Goal: Transaction & Acquisition: Book appointment/travel/reservation

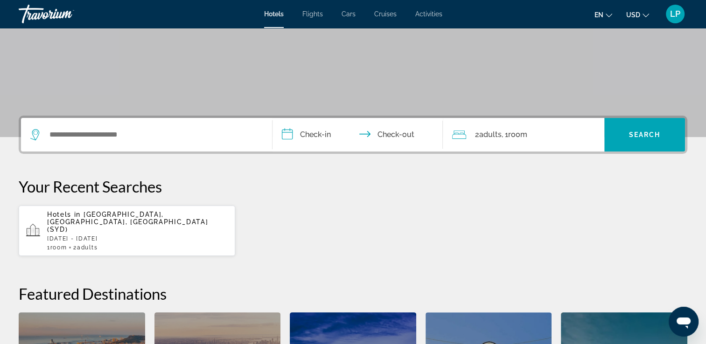
scroll to position [161, 0]
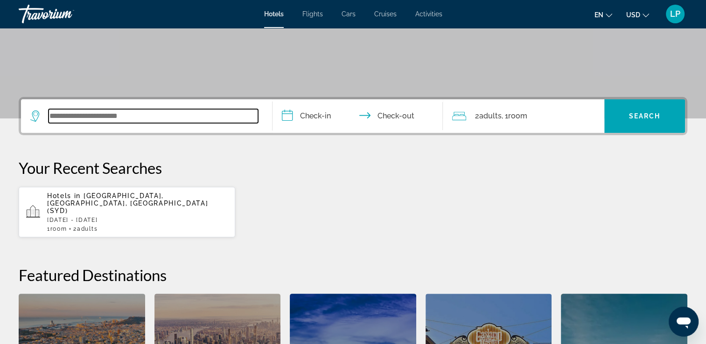
click at [93, 114] on input "Search widget" at bounding box center [152, 116] width 209 height 14
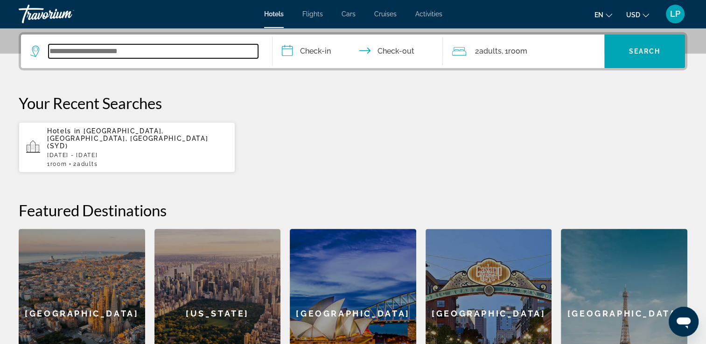
scroll to position [228, 0]
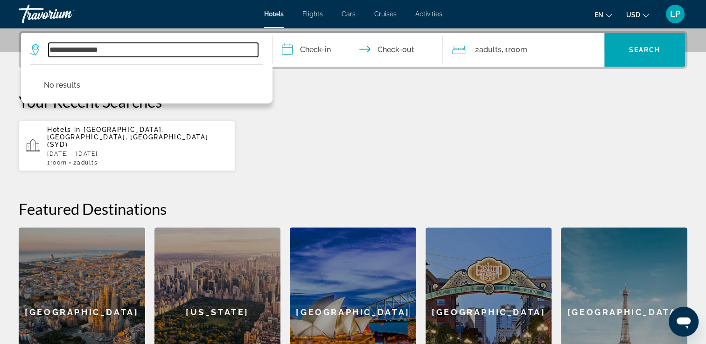
type input "**********"
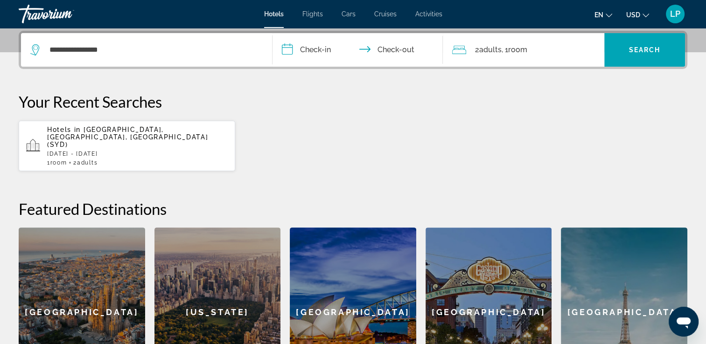
click at [320, 48] on input "**********" at bounding box center [359, 51] width 174 height 36
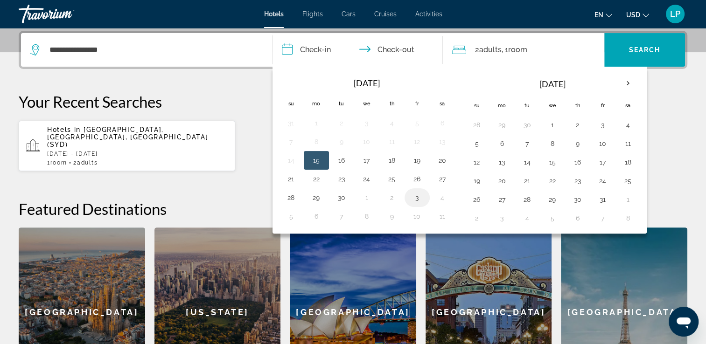
click at [409, 195] on button "3" at bounding box center [416, 197] width 15 height 13
click at [440, 197] on button "4" at bounding box center [442, 197] width 15 height 13
type input "**********"
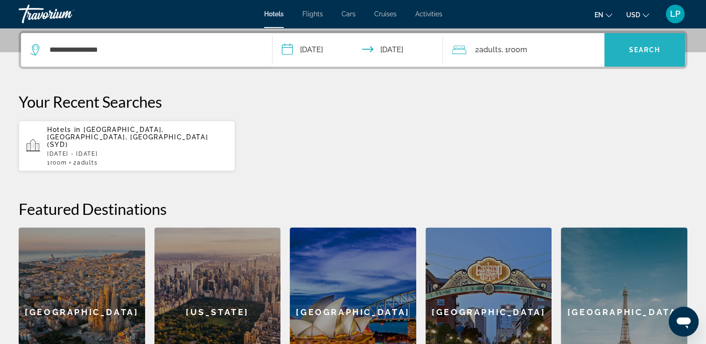
click at [629, 55] on span "Search widget" at bounding box center [644, 50] width 81 height 22
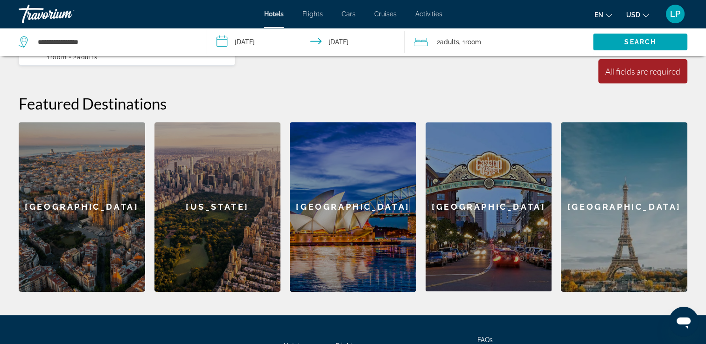
scroll to position [322, 0]
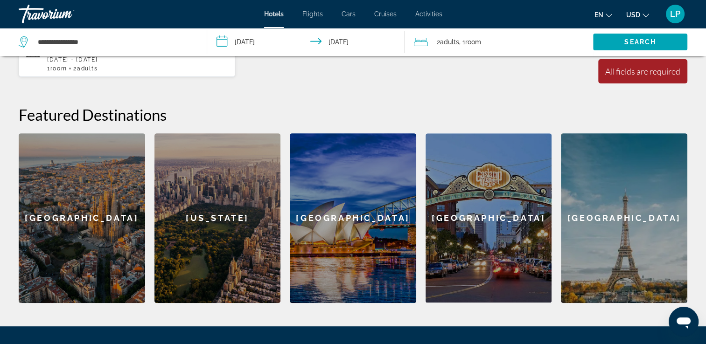
click at [643, 17] on button "USD USD ($) MXN (Mex$) CAD (Can$) GBP (£) EUR (€) AUD (A$) NZD (NZ$) CNY (CN¥)" at bounding box center [637, 15] width 23 height 14
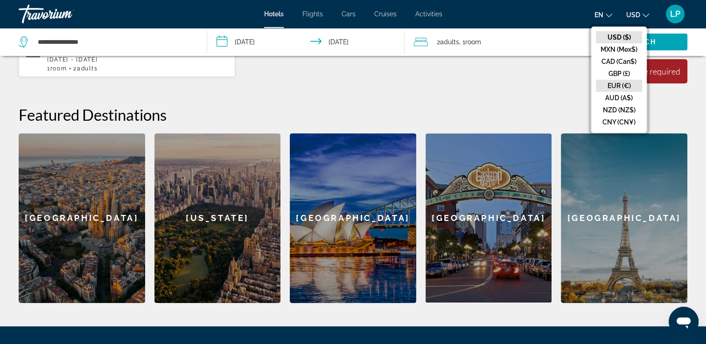
click at [620, 84] on button "EUR (€)" at bounding box center [618, 86] width 46 height 12
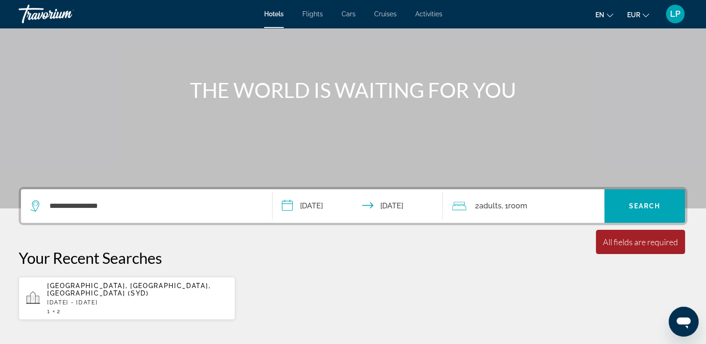
scroll to position [22, 0]
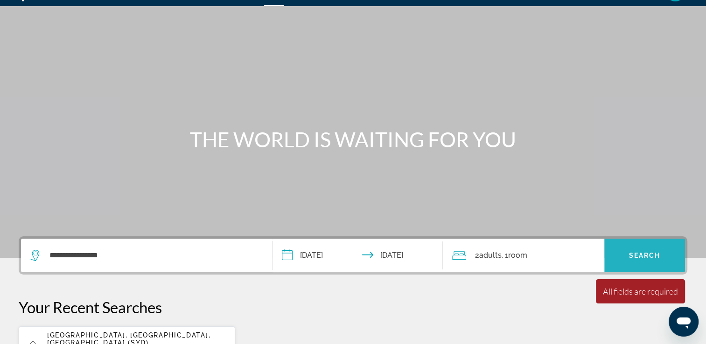
click at [654, 258] on span "Search" at bounding box center [645, 255] width 32 height 7
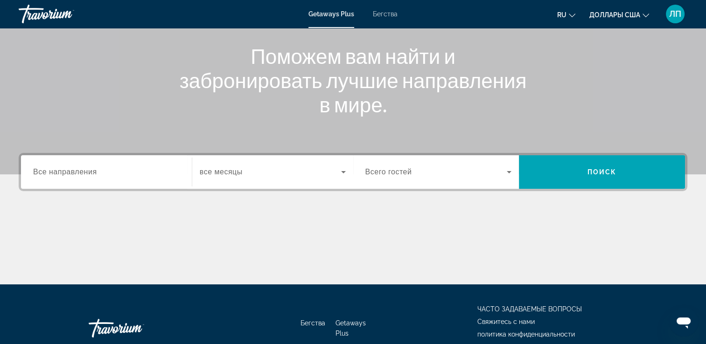
scroll to position [149, 0]
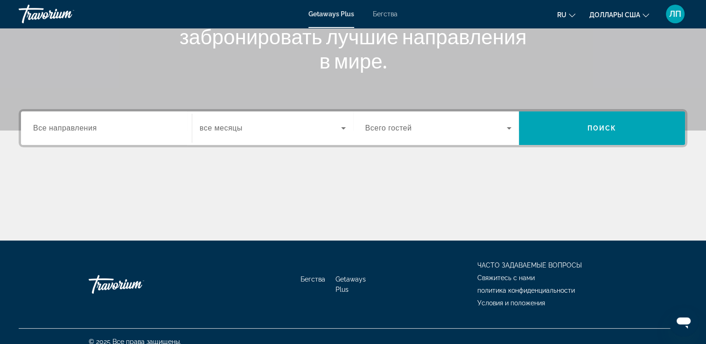
click at [91, 128] on span "Все направления" at bounding box center [65, 128] width 64 height 8
click at [91, 128] on input "Destination Все направления" at bounding box center [106, 128] width 146 height 11
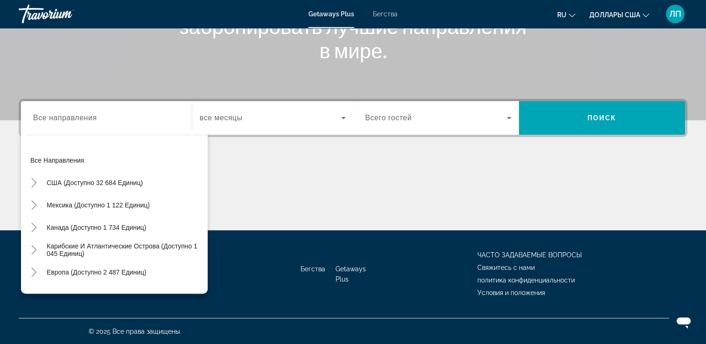
click at [54, 128] on div "Виджет поиска" at bounding box center [106, 118] width 146 height 27
click at [52, 126] on div "Виджет поиска" at bounding box center [106, 118] width 146 height 27
click at [645, 15] on icon "Изменить валюту" at bounding box center [645, 15] width 7 height 7
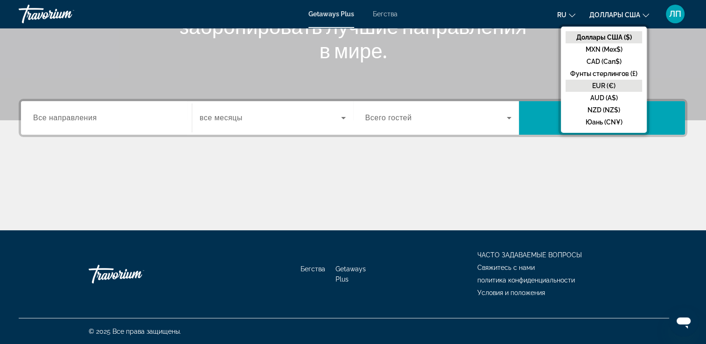
click at [611, 87] on button "EUR (€)" at bounding box center [603, 86] width 76 height 12
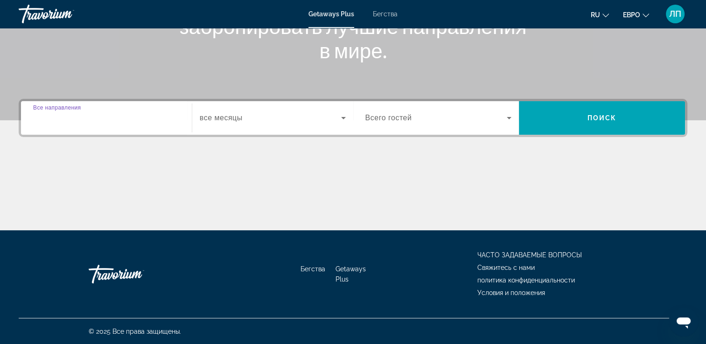
click at [130, 120] on input "Destination Все направления" at bounding box center [106, 118] width 146 height 11
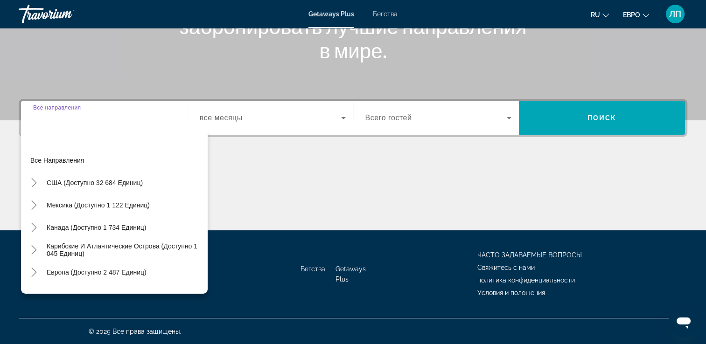
click at [116, 122] on input "Destination Все направления" at bounding box center [106, 118] width 146 height 11
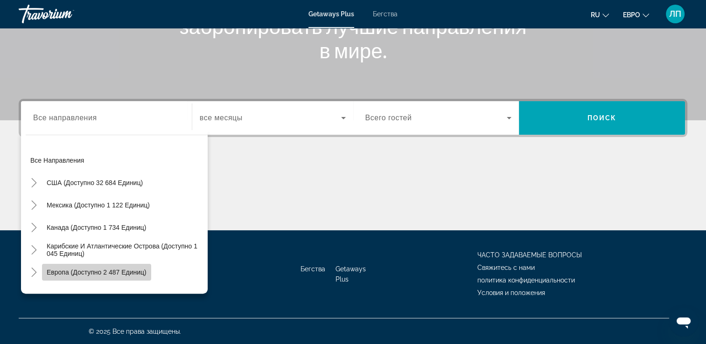
click at [123, 275] on span "Европа (доступно 2 487 единиц)" at bounding box center [97, 272] width 100 height 7
type input "**********"
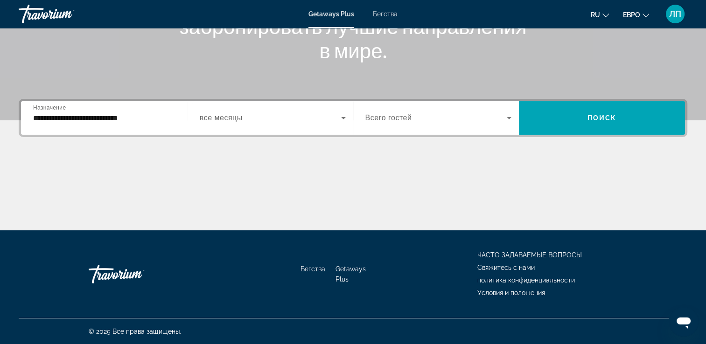
click at [343, 124] on div "Виджет поиска" at bounding box center [273, 118] width 146 height 26
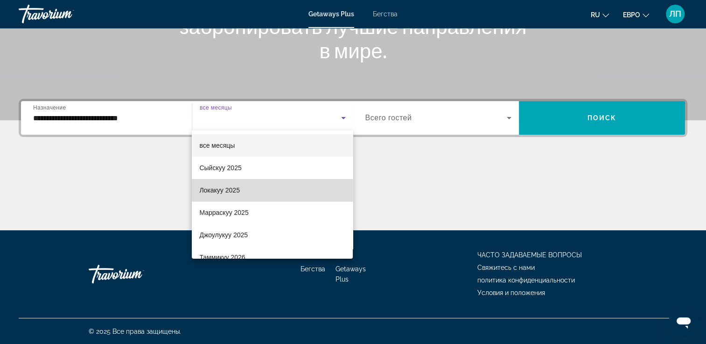
click at [294, 190] on mat-option "Локакуу 2025" at bounding box center [272, 190] width 161 height 22
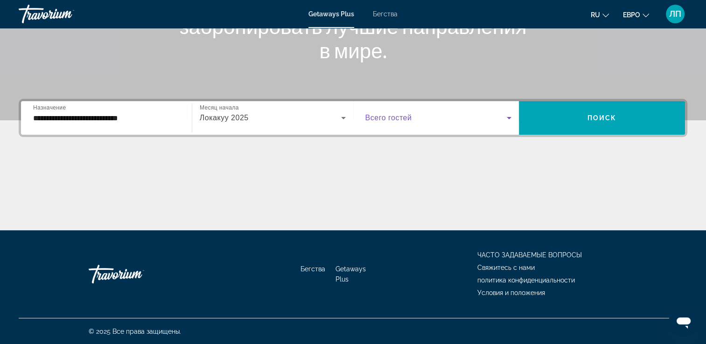
click at [509, 119] on icon "Виджет поиска" at bounding box center [508, 117] width 11 height 11
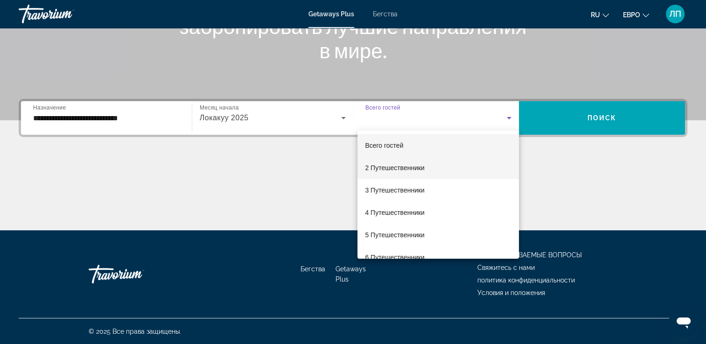
click at [434, 166] on mat-option "2 Путешественники" at bounding box center [437, 168] width 161 height 22
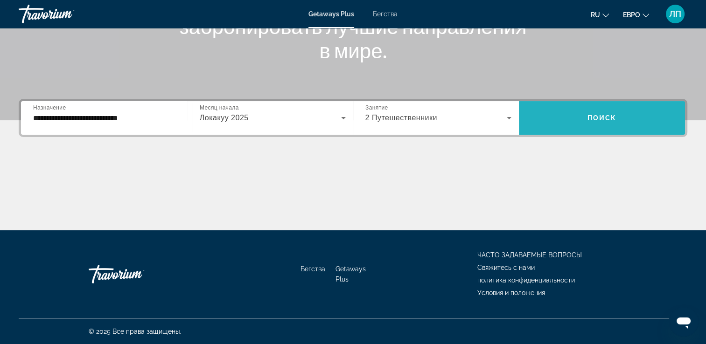
click at [595, 124] on span "Виджет поиска" at bounding box center [602, 118] width 166 height 22
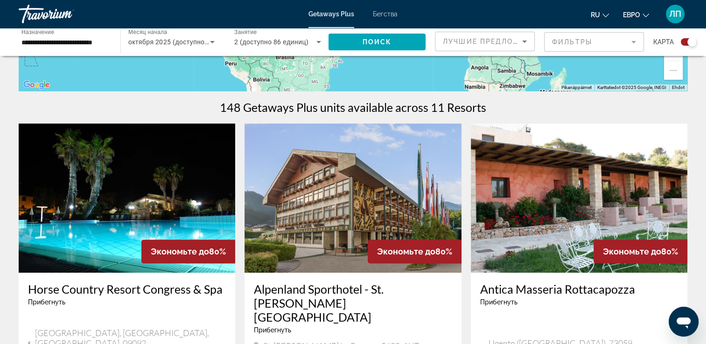
scroll to position [255, 0]
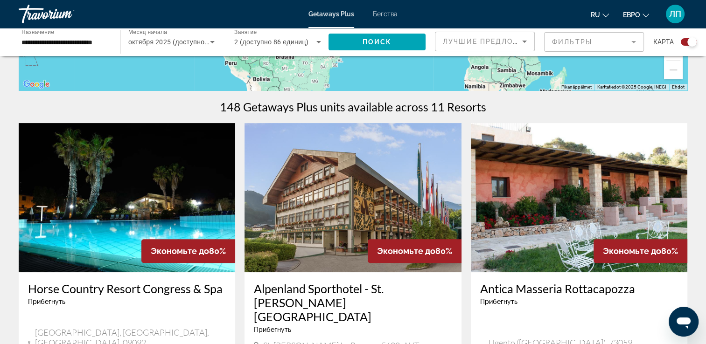
click at [634, 46] on mat-form-field "Фильтры" at bounding box center [594, 42] width 100 height 20
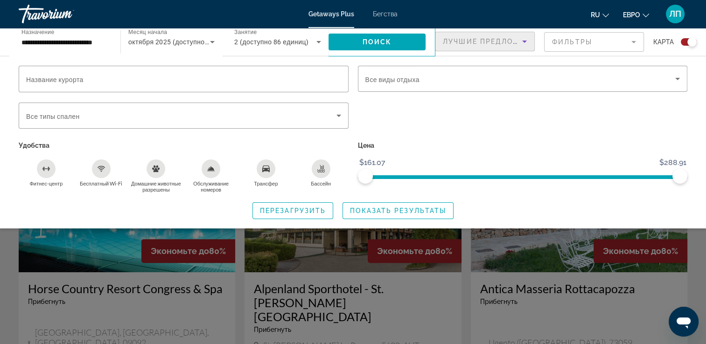
click at [526, 44] on icon "Сортировать по" at bounding box center [524, 41] width 11 height 11
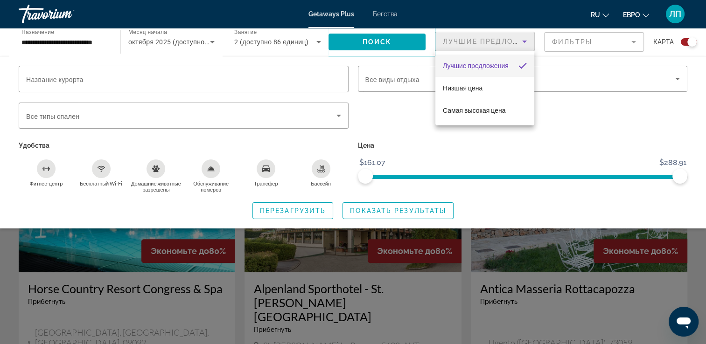
click at [600, 111] on div at bounding box center [353, 172] width 706 height 344
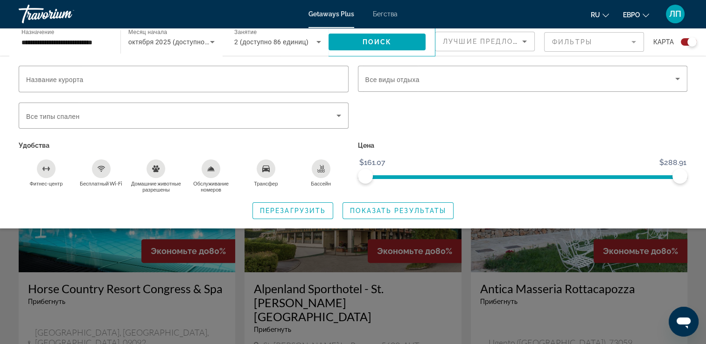
click at [631, 109] on div "Виджет поиска" at bounding box center [522, 121] width 339 height 36
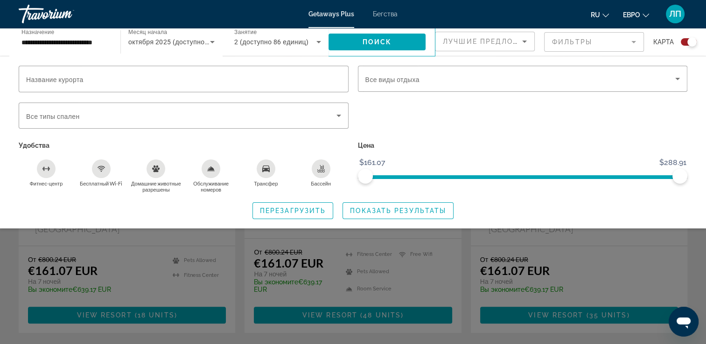
scroll to position [366, 0]
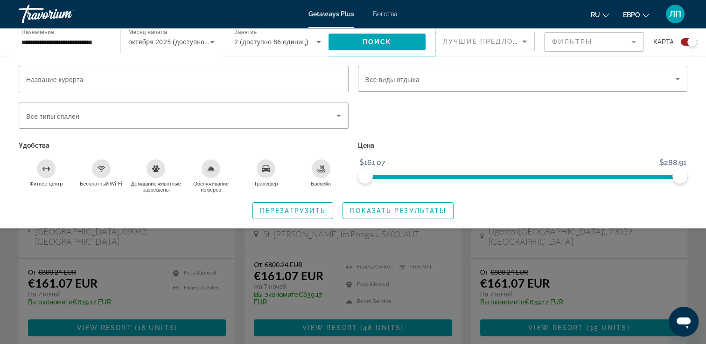
click at [632, 42] on mat-form-field "Фильтры" at bounding box center [594, 42] width 100 height 20
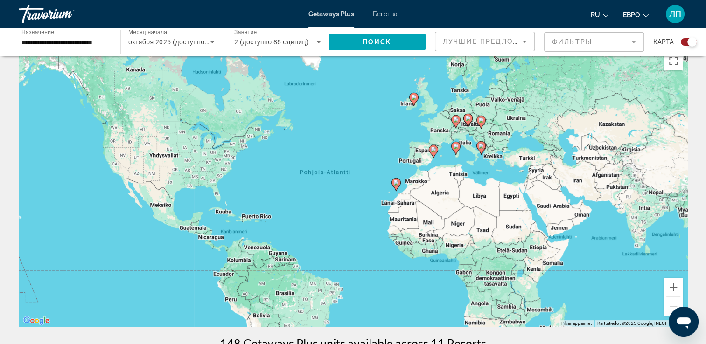
scroll to position [0, 0]
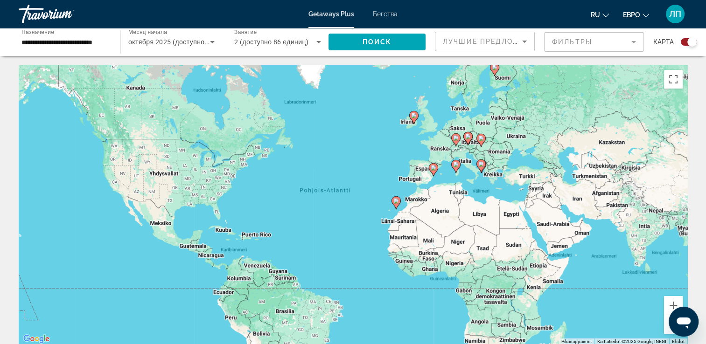
click at [500, 74] on div "Aktivoi veto näppäimistöllä painamalla Alt + Enter. Kun näppäimistön vetotila o…" at bounding box center [353, 205] width 668 height 280
click at [490, 69] on gmp-advanced-marker "Основное содержание" at bounding box center [494, 69] width 9 height 14
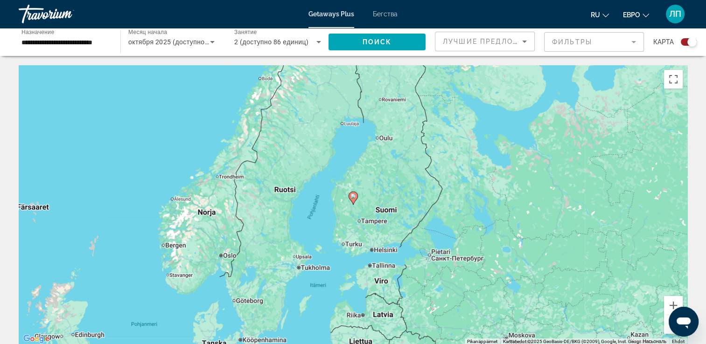
click at [391, 253] on div "Liiku nuolinäppäimillä. Aktivoi veto näppäimistöllä painamalla Alt + Enter. Kun…" at bounding box center [353, 205] width 668 height 280
click at [48, 42] on input "**********" at bounding box center [64, 42] width 87 height 11
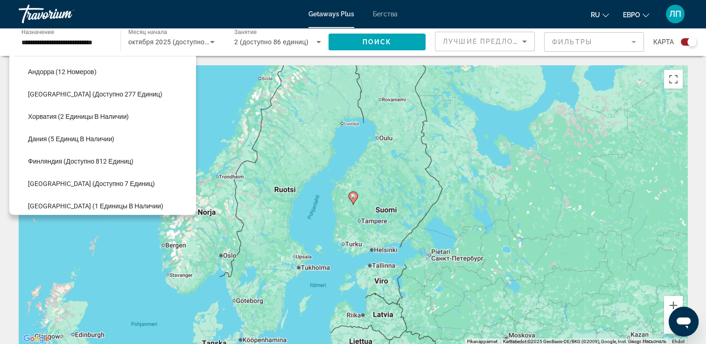
scroll to position [146, 0]
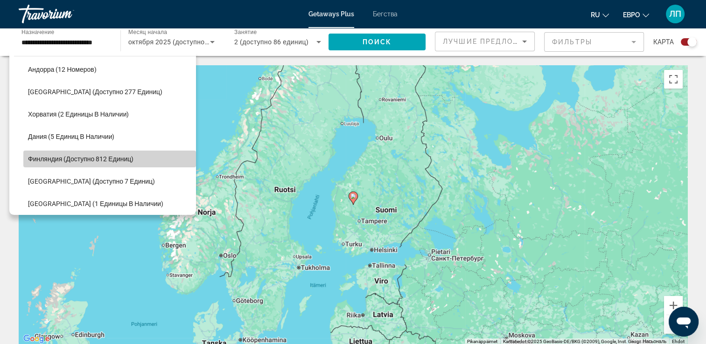
click at [128, 157] on span "Финляндия (доступно 812 единиц)" at bounding box center [80, 158] width 105 height 7
type input "**********"
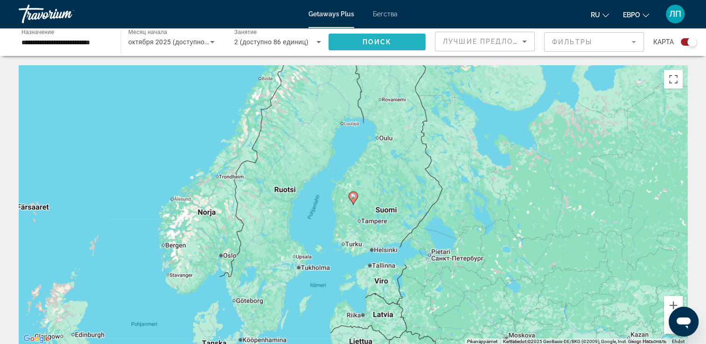
click at [379, 44] on span "Поиск" at bounding box center [376, 41] width 29 height 7
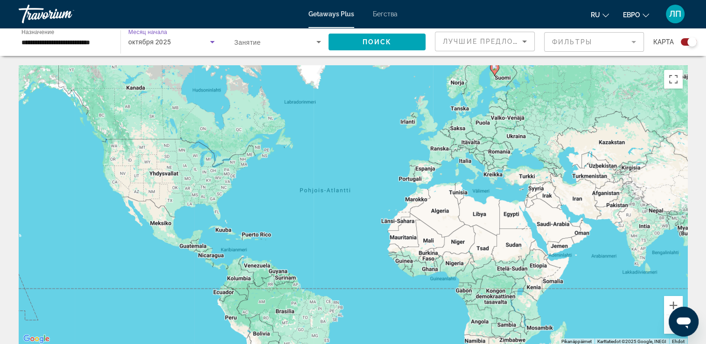
click at [213, 42] on icon "Виджет поиска" at bounding box center [212, 42] width 5 height 2
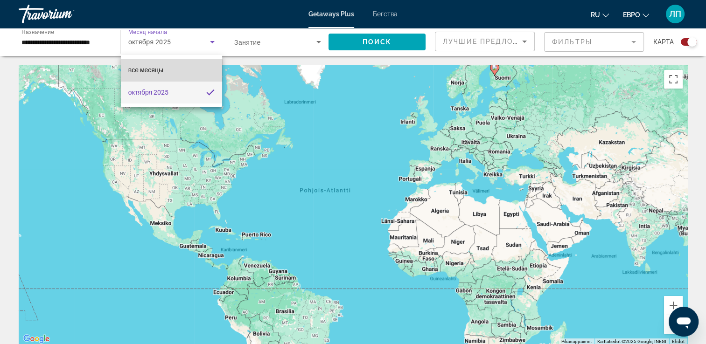
click at [154, 74] on span "все месяцы" at bounding box center [145, 69] width 35 height 7
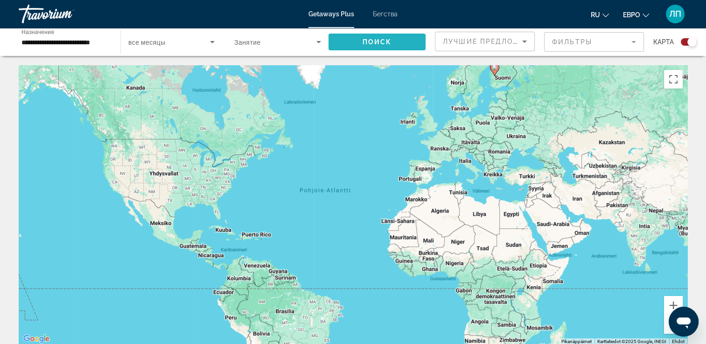
click at [369, 44] on span "Поиск" at bounding box center [376, 41] width 29 height 7
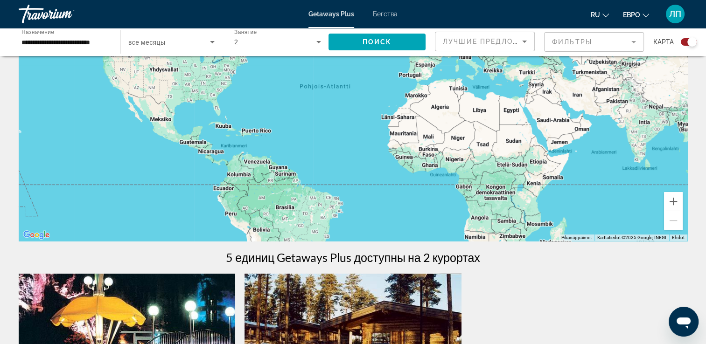
scroll to position [85, 0]
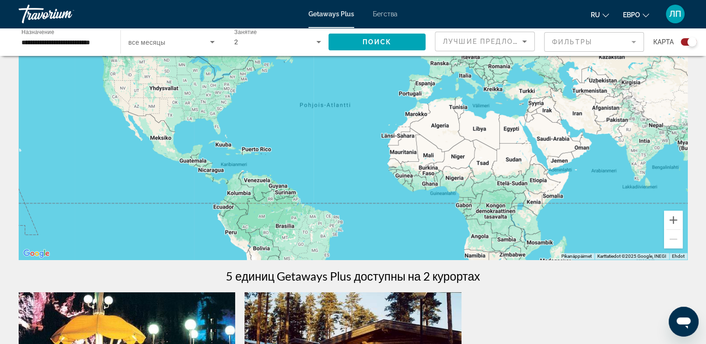
click at [387, 10] on span "Бегства" at bounding box center [385, 13] width 25 height 7
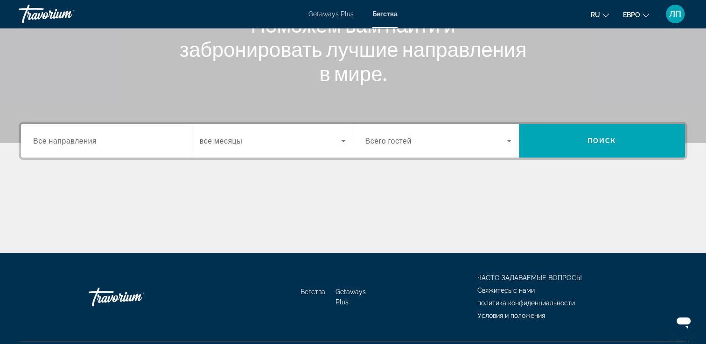
scroll to position [159, 0]
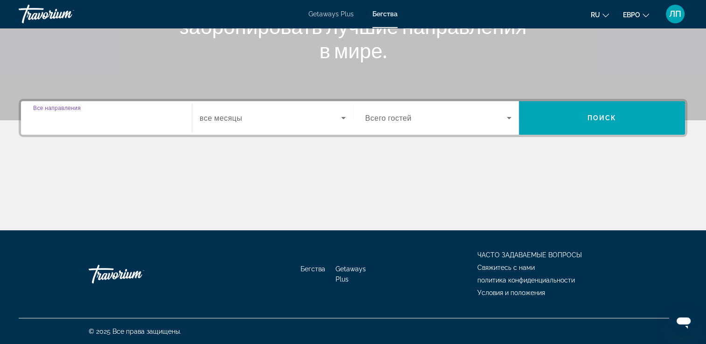
click at [109, 116] on input "Destination Все направления" at bounding box center [106, 118] width 146 height 11
click at [82, 117] on input "Destination Все направления" at bounding box center [106, 118] width 146 height 11
click at [78, 126] on div "Виджет поиска" at bounding box center [106, 118] width 146 height 27
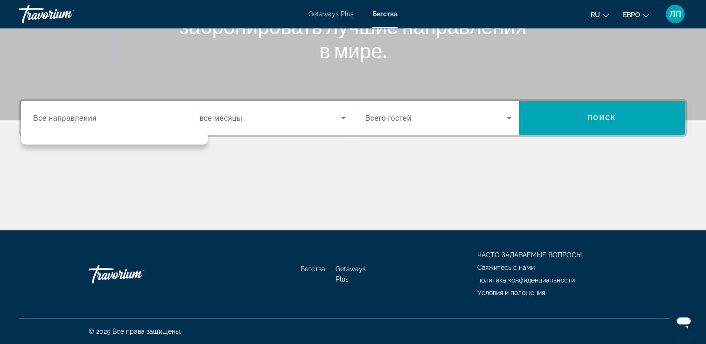
click at [68, 124] on div "Виджет поиска" at bounding box center [106, 118] width 146 height 27
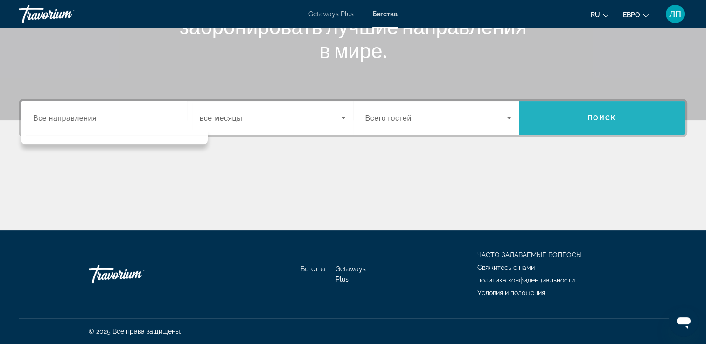
click at [587, 114] on span "Поиск" at bounding box center [601, 117] width 29 height 7
